Goal: Check status: Check status

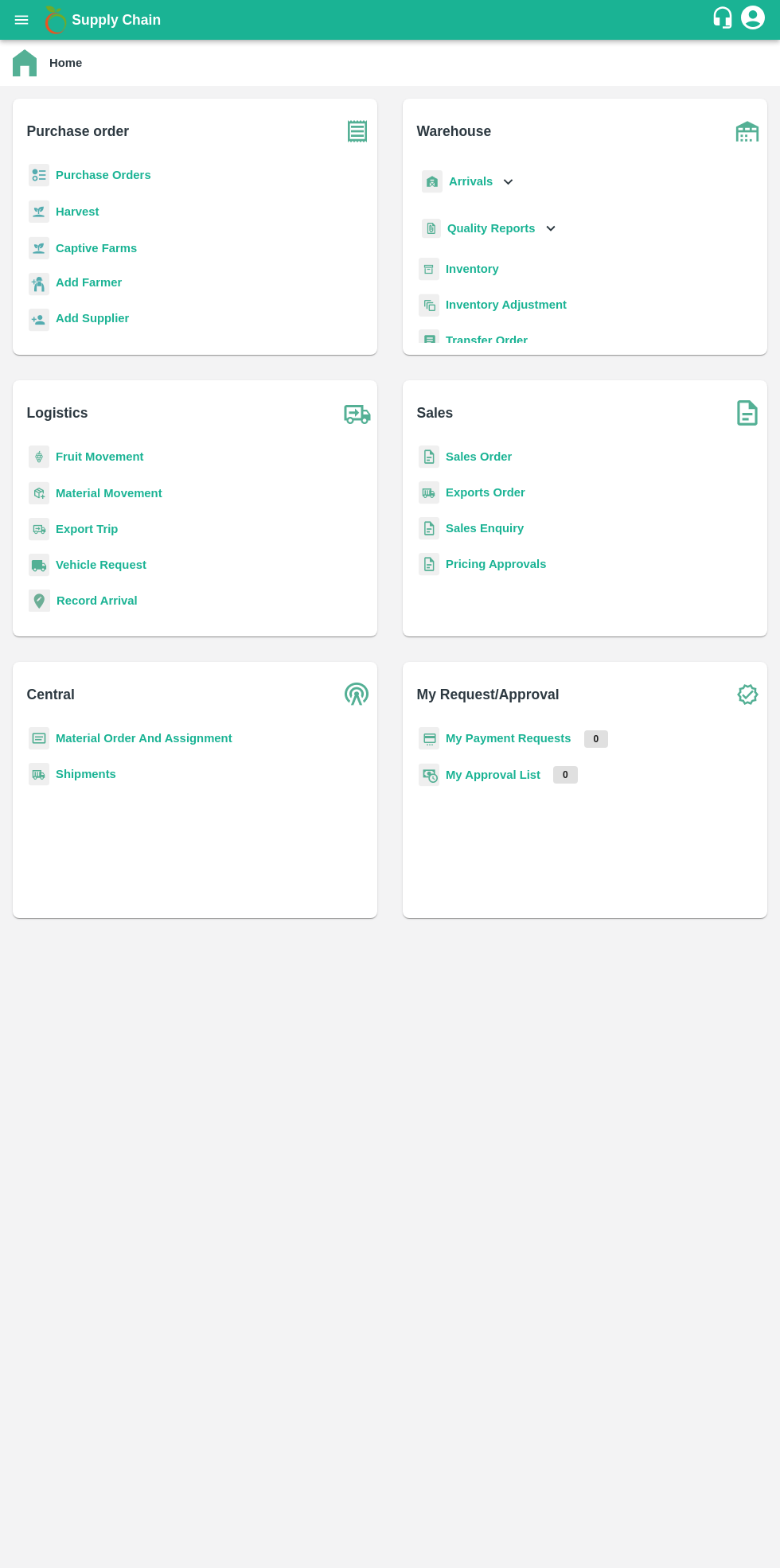
click at [93, 169] on b "Purchase Orders" at bounding box center [103, 175] width 96 height 13
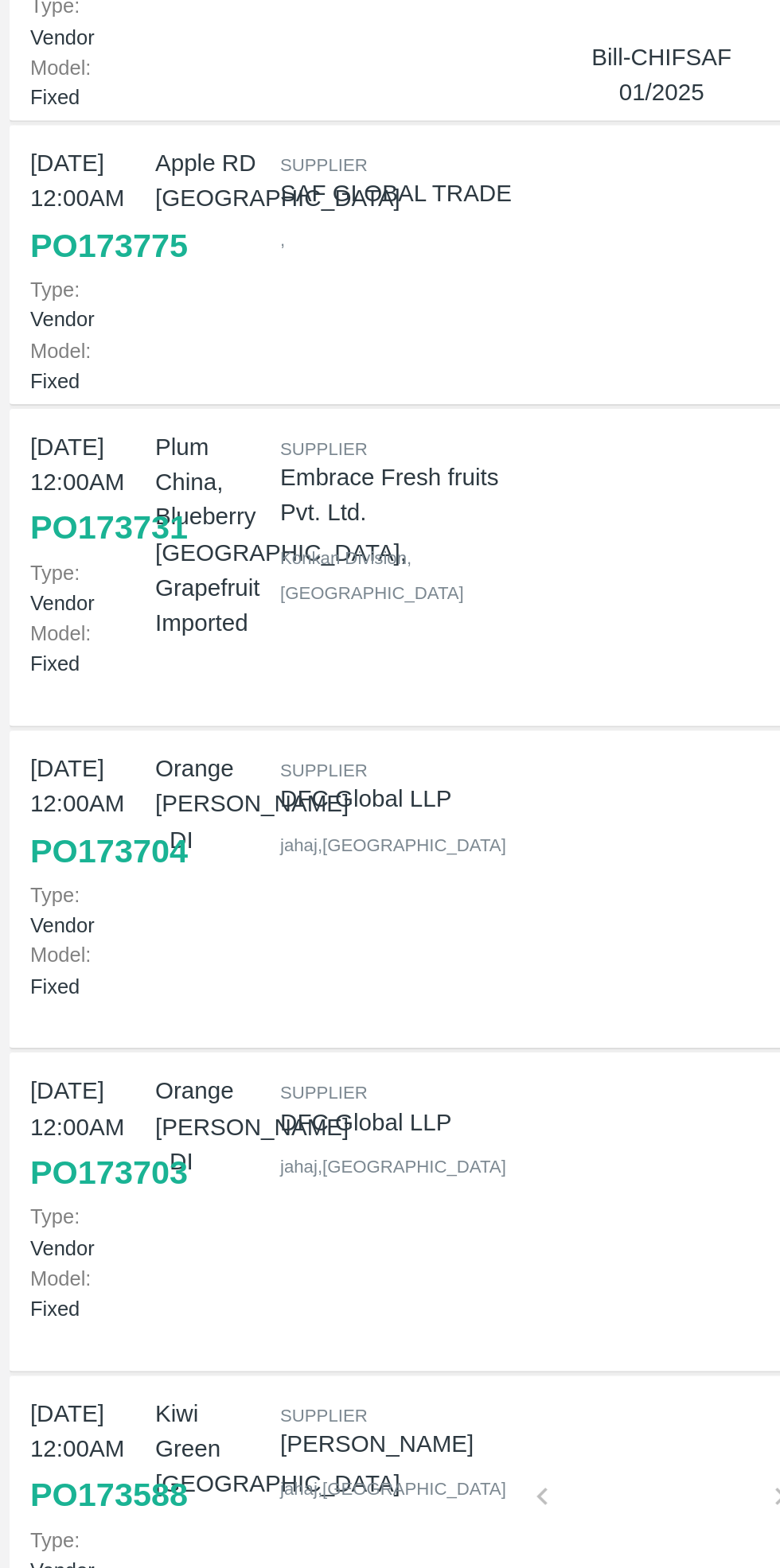
scroll to position [206, 0]
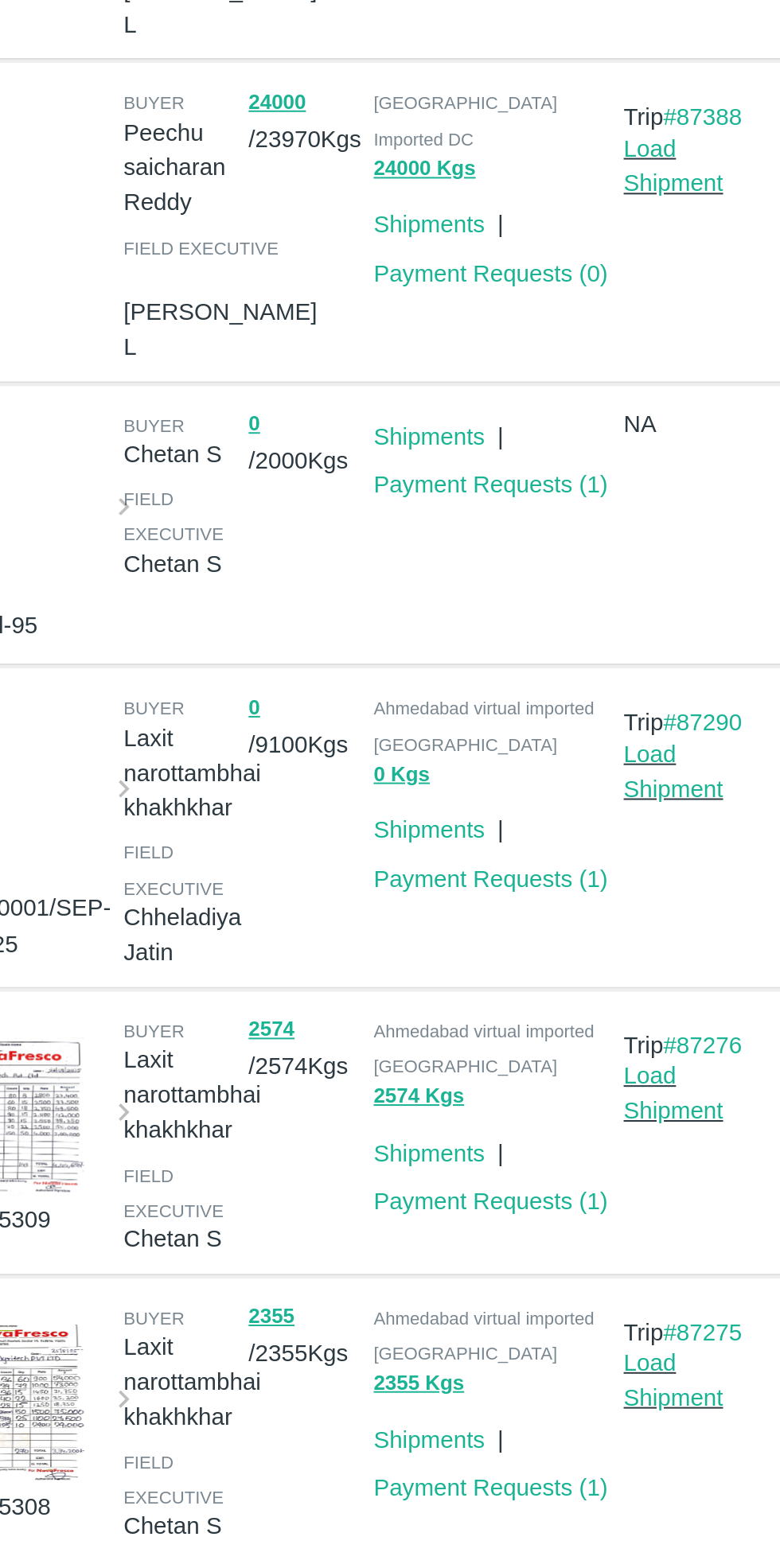
click at [583, 822] on link "Payment Requests ( 1 )" at bounding box center [578, 828] width 118 height 13
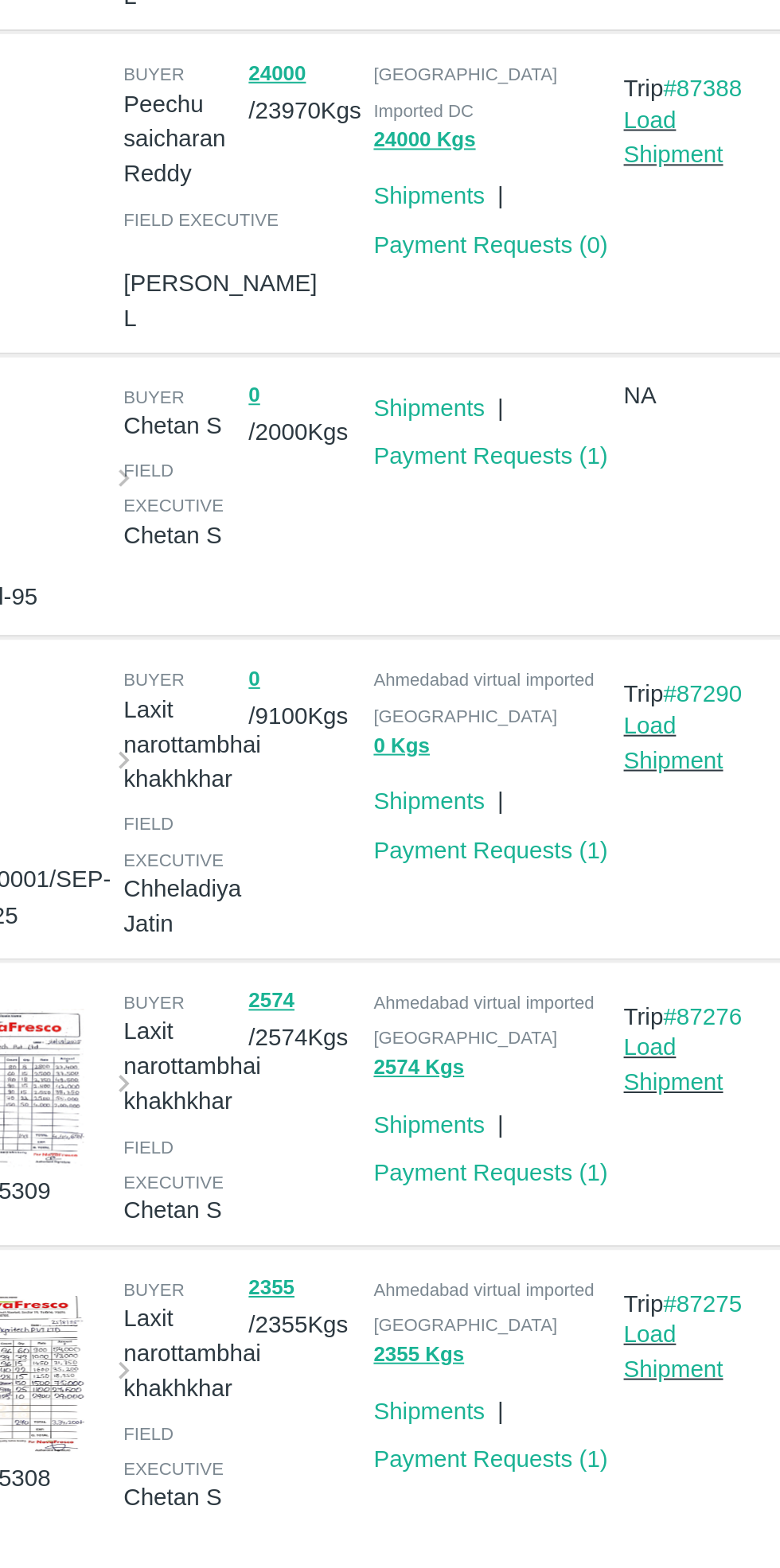
scroll to position [192, 0]
